Goal: Navigation & Orientation: Find specific page/section

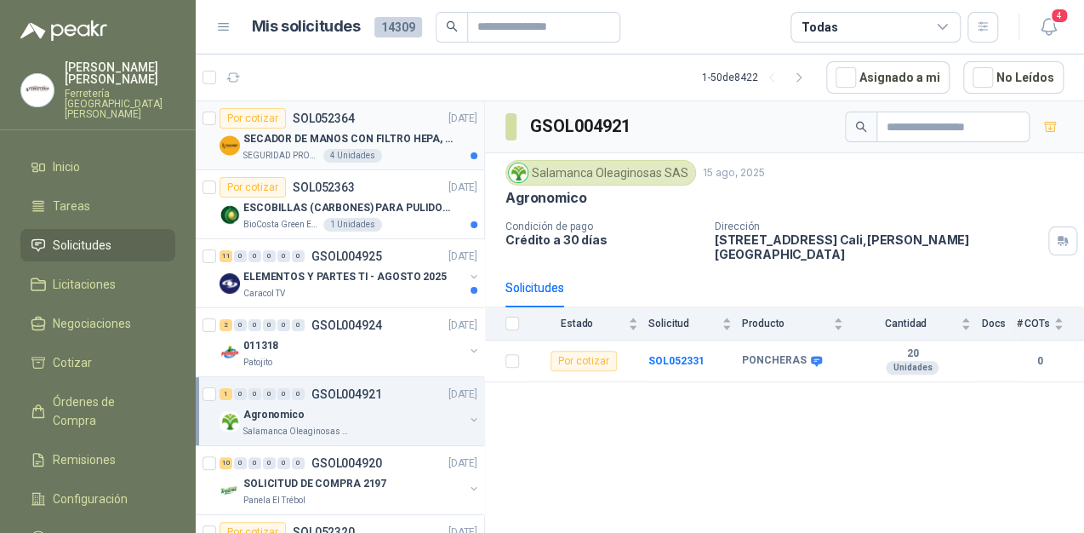
click at [388, 140] on p "SECADOR DE MANOS CON FILTRO HEPA, SECADO RAPIDO" at bounding box center [349, 139] width 212 height 16
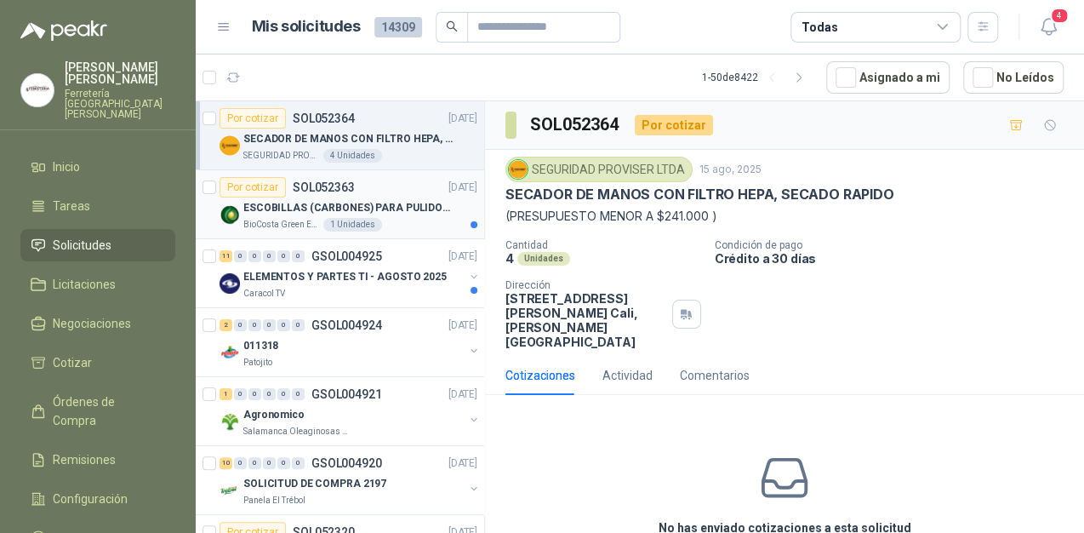
click at [322, 195] on div "Por cotizar SOL052363" at bounding box center [287, 187] width 135 height 20
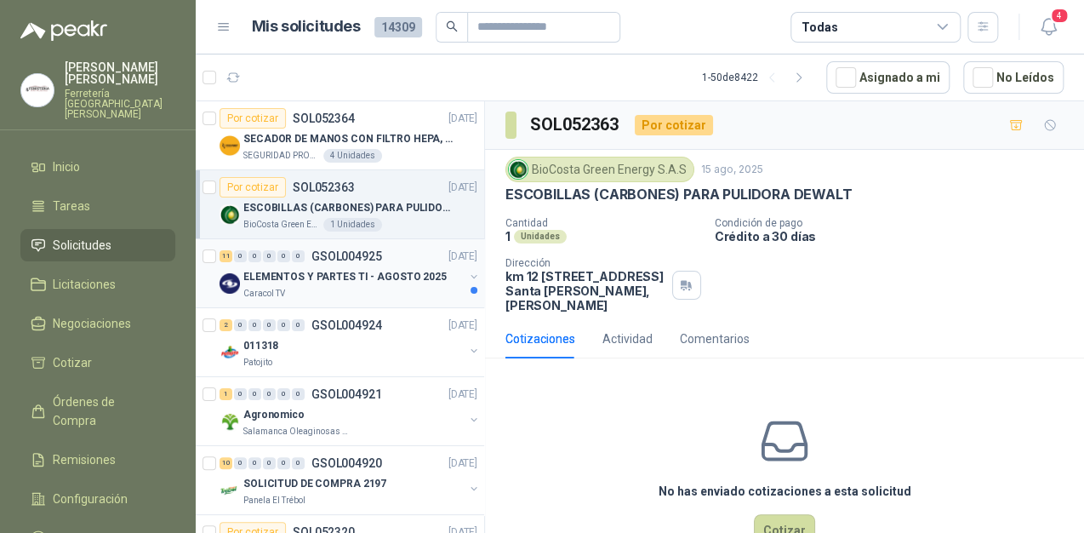
click at [296, 272] on p "ELEMENTOS Y PARTES TI - AGOSTO 2025" at bounding box center [344, 277] width 203 height 16
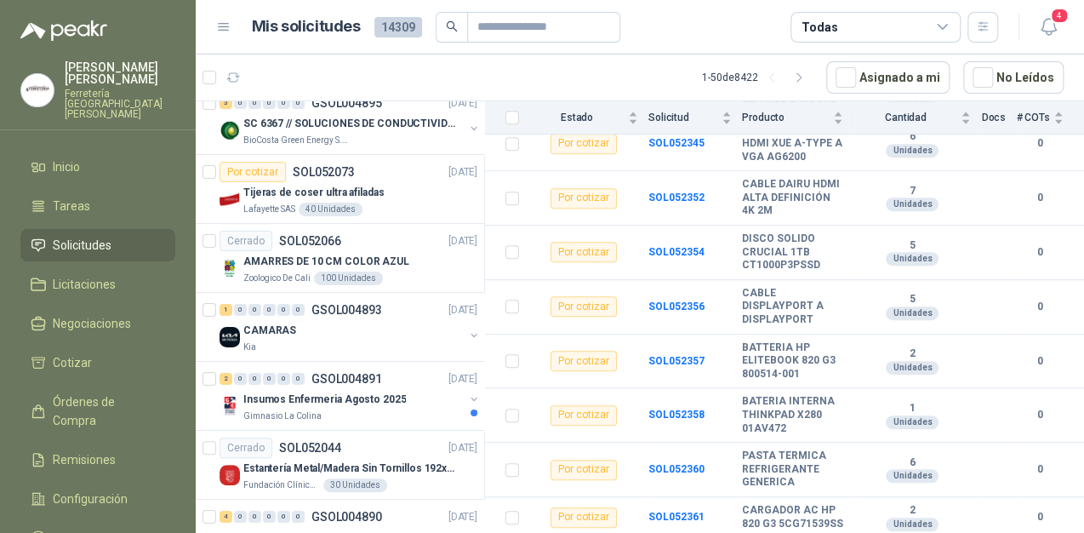
scroll to position [2655, 0]
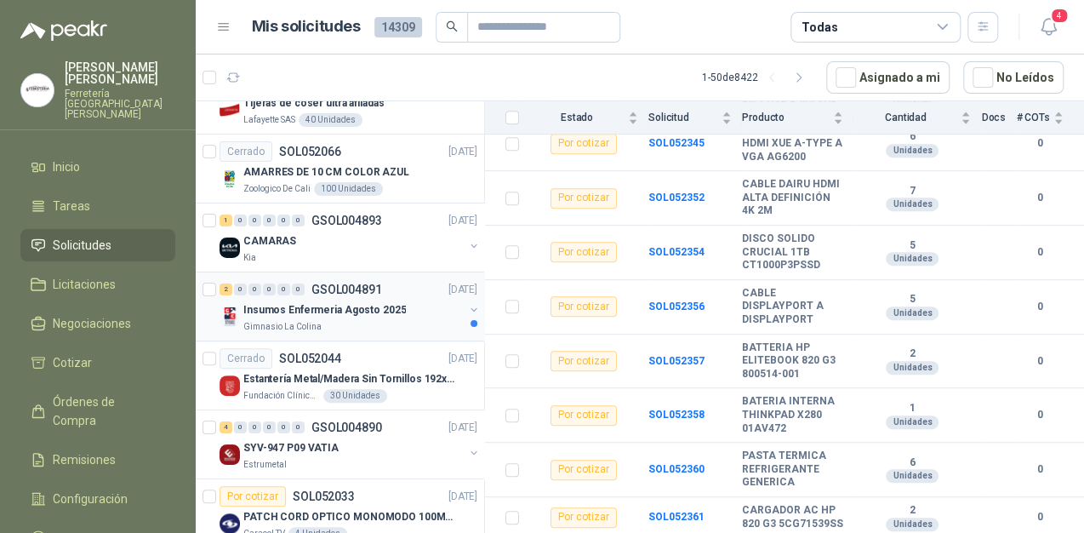
click at [385, 302] on p "Insumos Enfermeria Agosto 2025" at bounding box center [324, 310] width 163 height 16
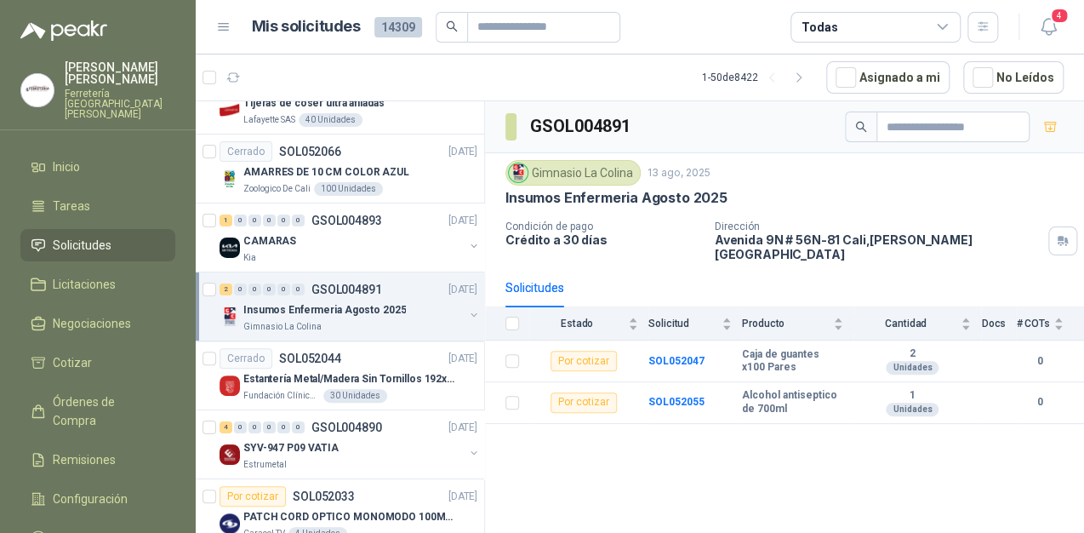
click at [220, 279] on link "2 0 0 0 0 0 GSOL004891 [DATE] Insumos Enfermeria [DATE] Gimnasio La Colina" at bounding box center [350, 306] width 261 height 54
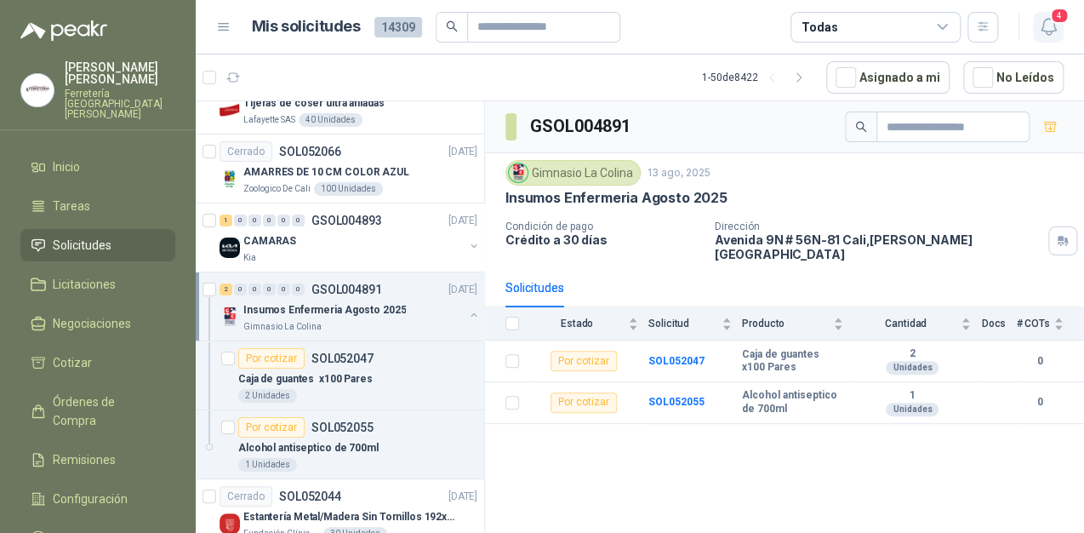
click at [1051, 22] on icon "button" at bounding box center [1048, 26] width 21 height 21
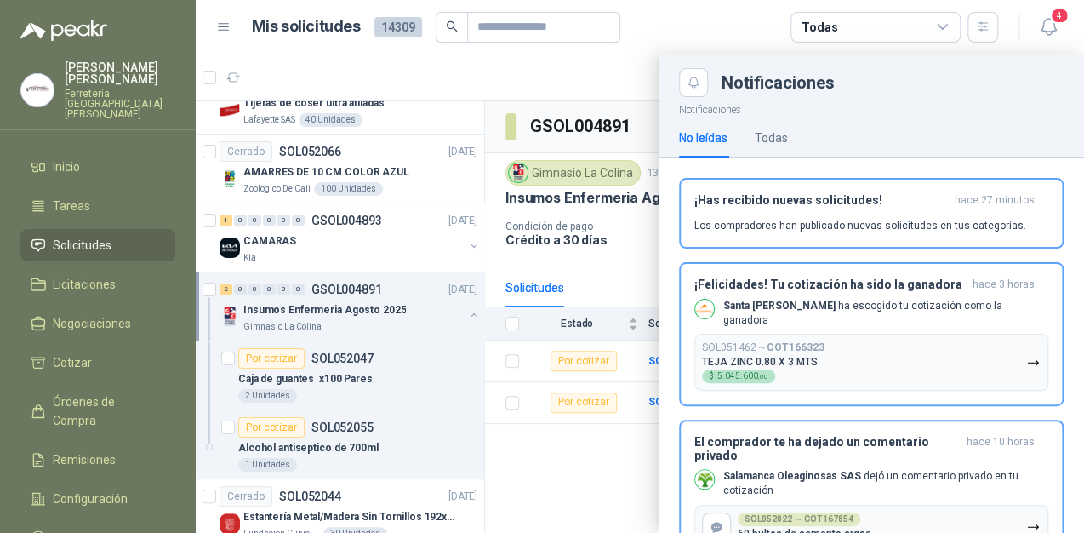
click at [230, 71] on div at bounding box center [640, 293] width 888 height 478
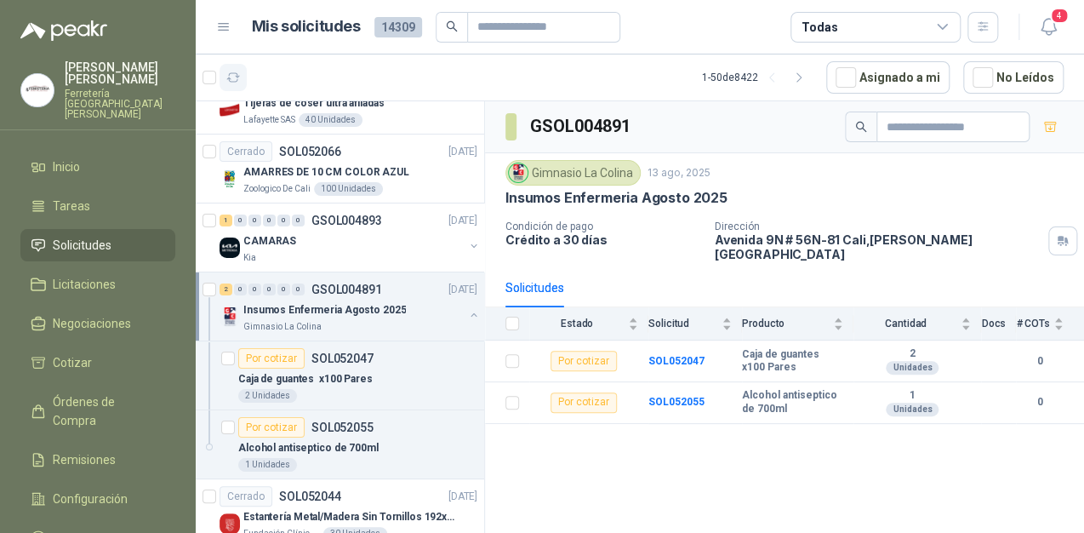
click at [231, 77] on icon "button" at bounding box center [233, 78] width 14 height 14
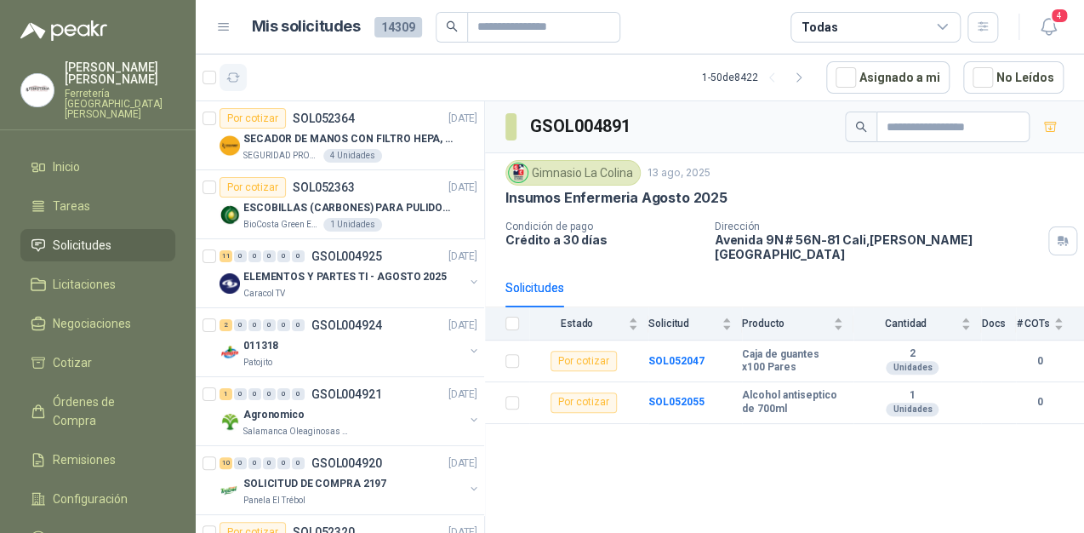
click at [237, 78] on icon "button" at bounding box center [233, 78] width 14 height 14
